Goal: Find specific page/section

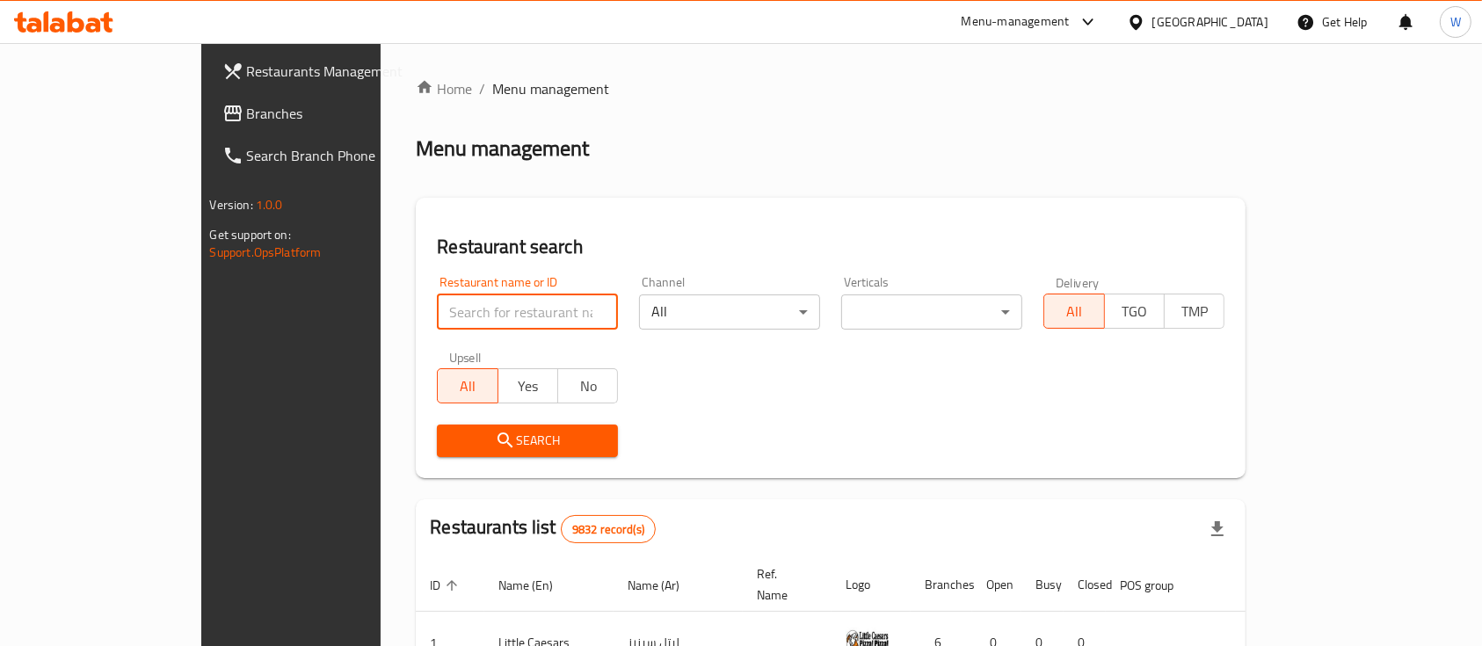
click at [468, 298] on input "search" at bounding box center [527, 311] width 181 height 35
type input "ش"
click at [437, 316] on input "eat ore" at bounding box center [527, 311] width 181 height 35
type input "eat more"
click button "Search" at bounding box center [527, 441] width 181 height 33
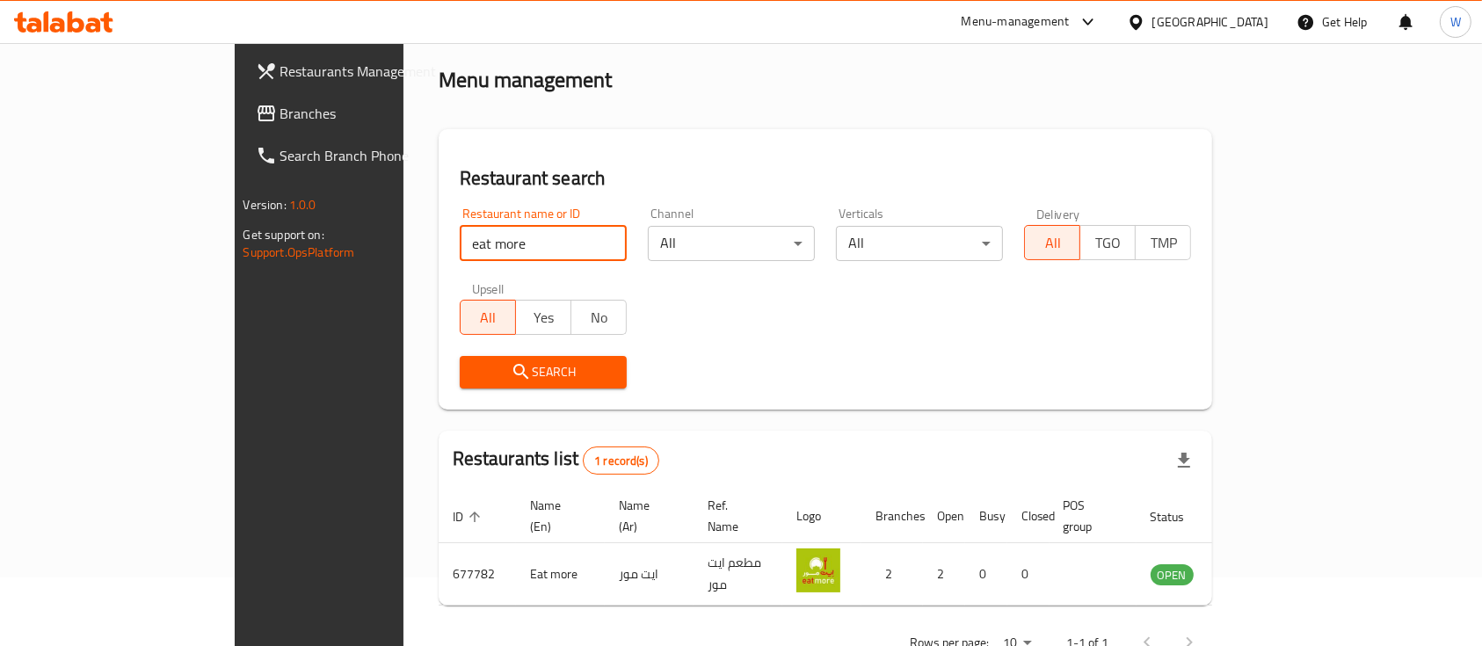
scroll to position [103, 0]
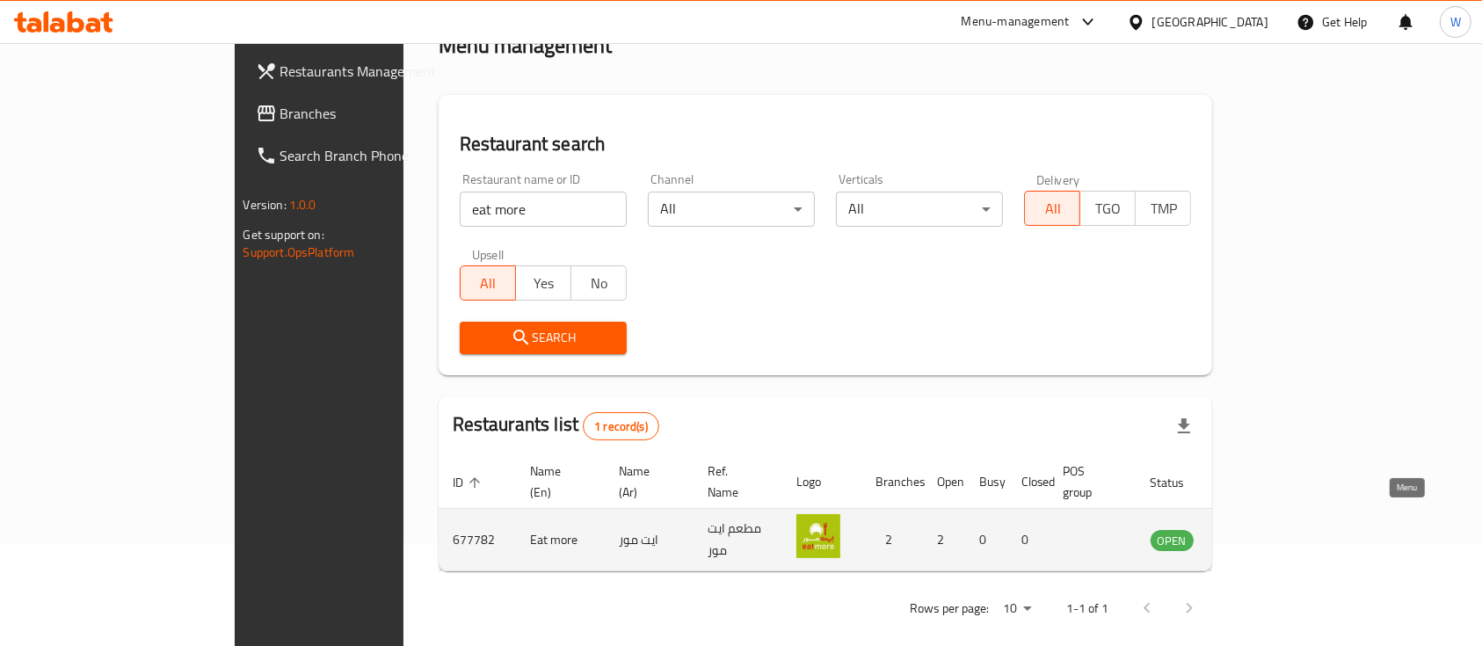
click at [1263, 533] on icon "enhanced table" at bounding box center [1253, 540] width 19 height 15
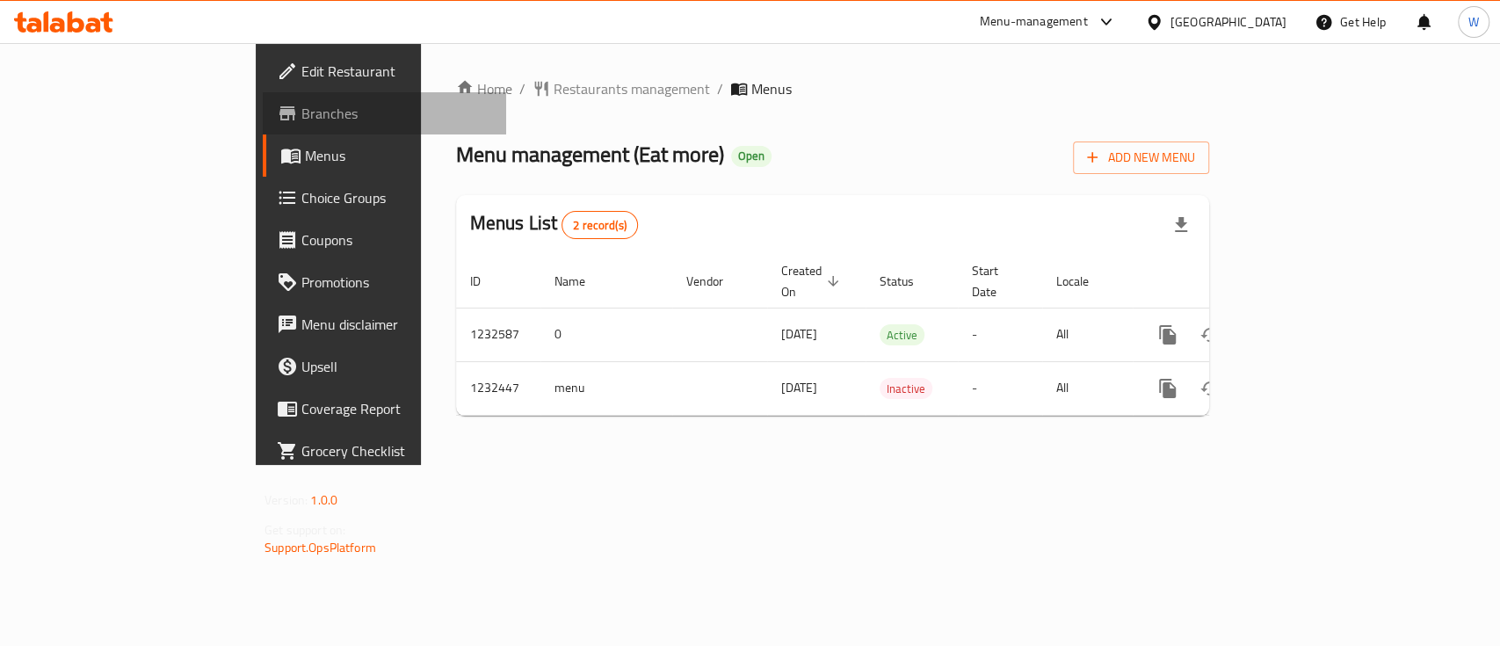
click at [263, 102] on link "Branches" at bounding box center [384, 113] width 243 height 42
